Goal: Task Accomplishment & Management: Manage account settings

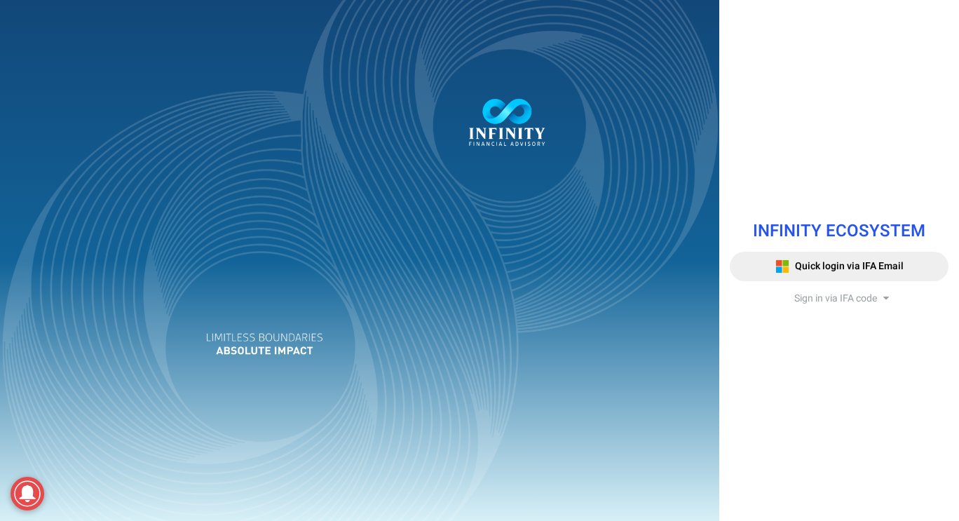
click at [808, 296] on span "Sign in via IFA code" at bounding box center [835, 298] width 83 height 15
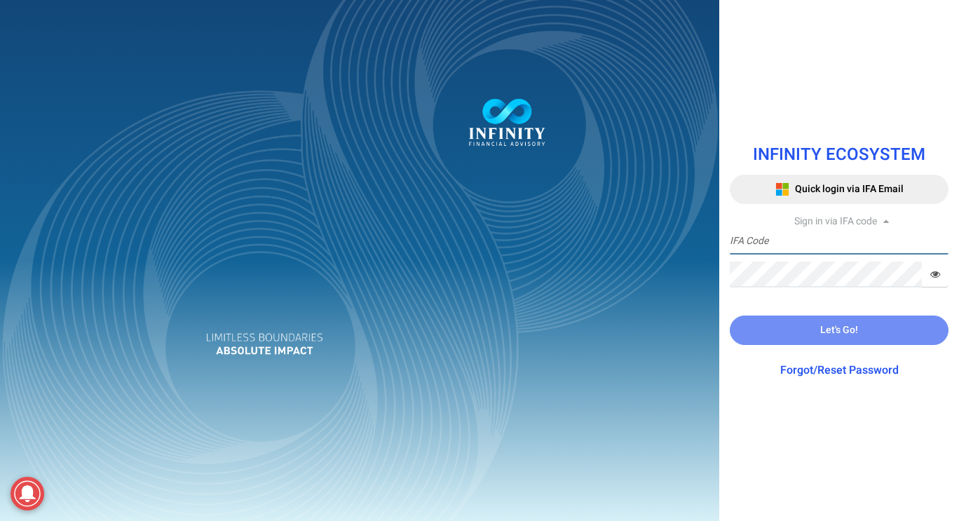
click at [878, 243] on input "text" at bounding box center [839, 242] width 219 height 26
type input "IFA0166"
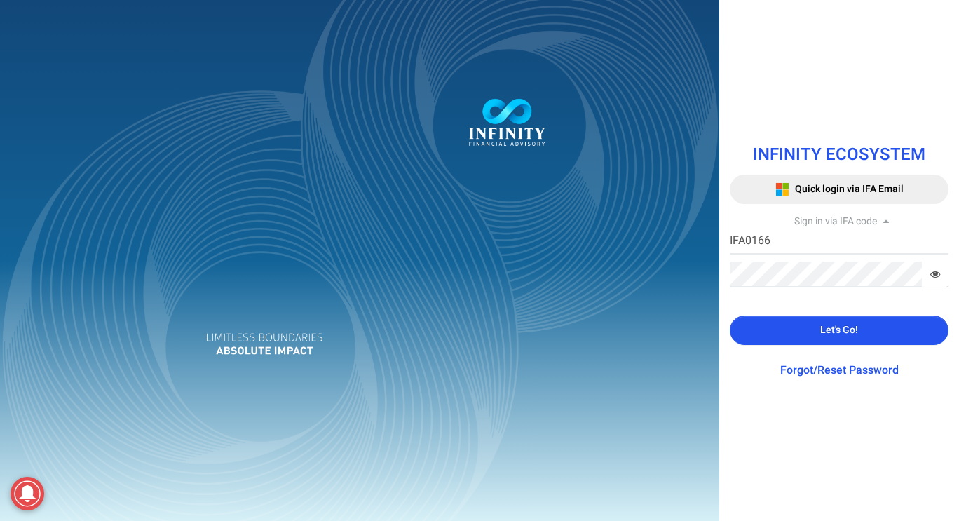
click at [862, 324] on button "Let's Go!" at bounding box center [839, 329] width 219 height 29
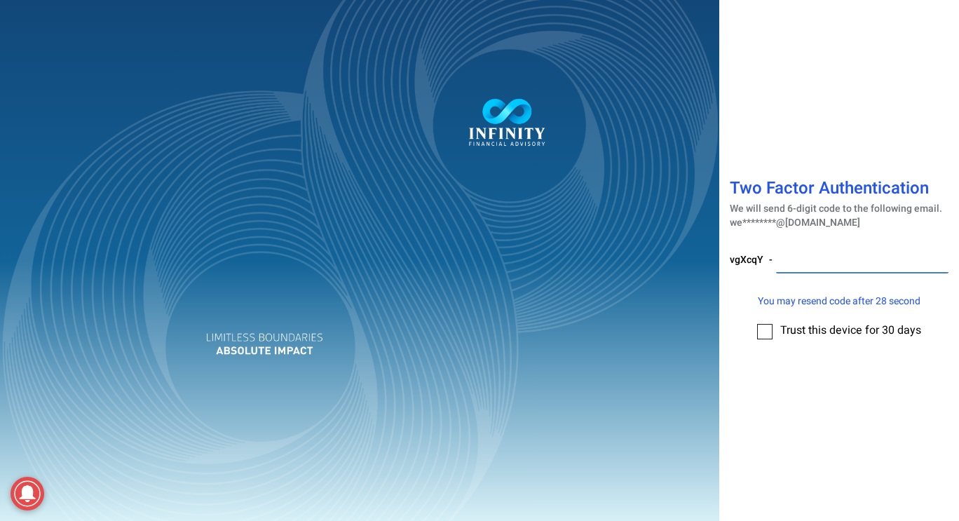
click at [857, 253] on input "number" at bounding box center [862, 260] width 172 height 26
type input "933044"
